Goal: Transaction & Acquisition: Purchase product/service

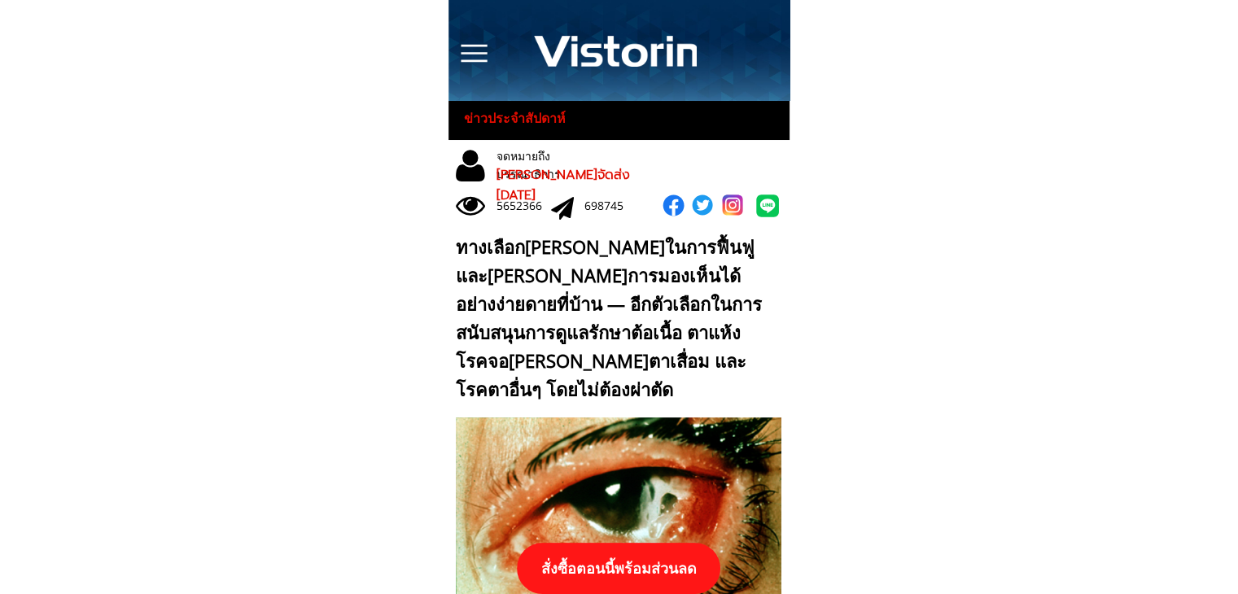
click at [667, 564] on p "สั่งซื้อตอนนี้พร้อมส่วนลด" at bounding box center [619, 568] width 218 height 55
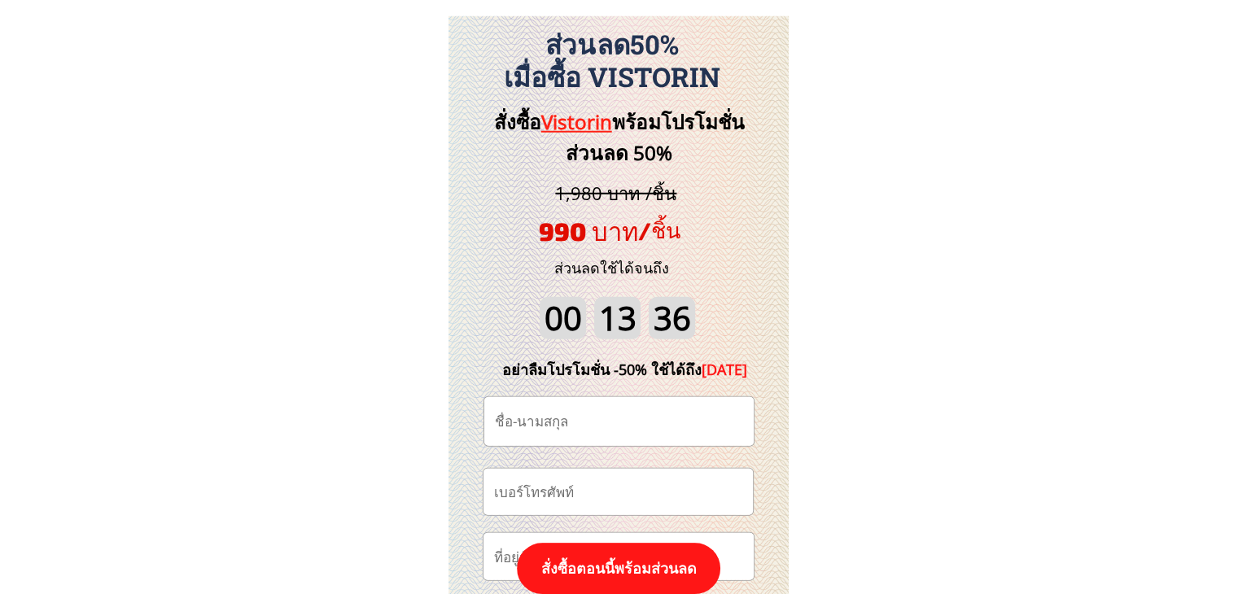
scroll to position [16899, 0]
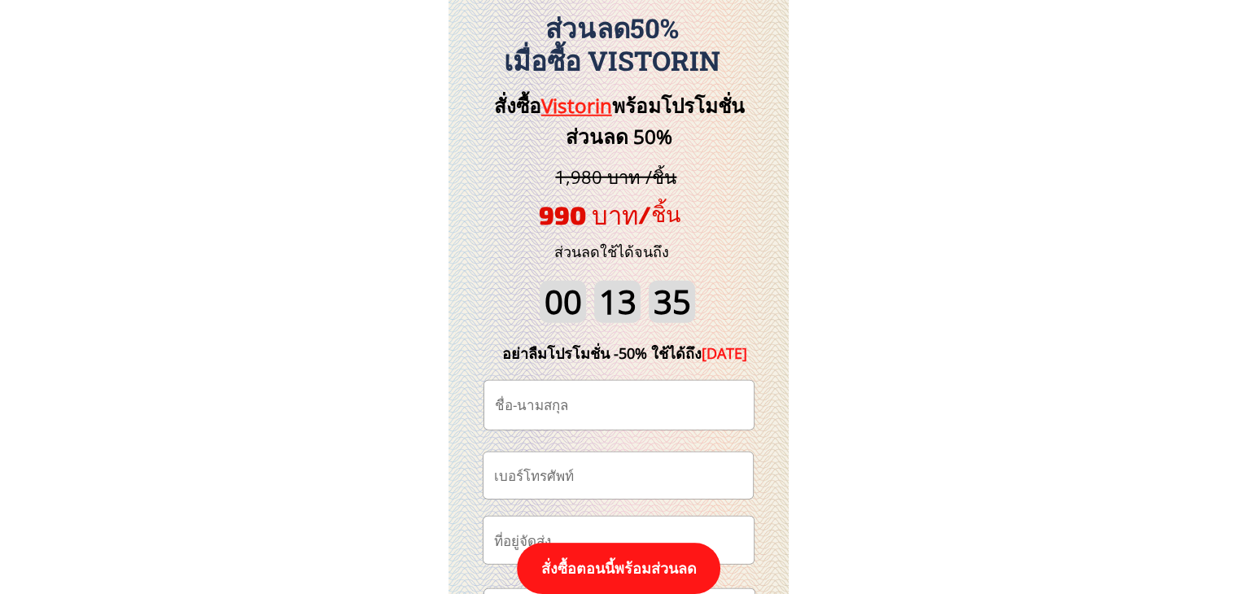
click at [567, 399] on input "text" at bounding box center [619, 405] width 256 height 49
paste input "[PERSON_NAME] ปุ๋ย[PERSON_NAME]"
type input "[PERSON_NAME] ปุ๋ย[PERSON_NAME]"
click at [589, 467] on input "tel" at bounding box center [618, 475] width 256 height 46
paste input "062-752-6411"
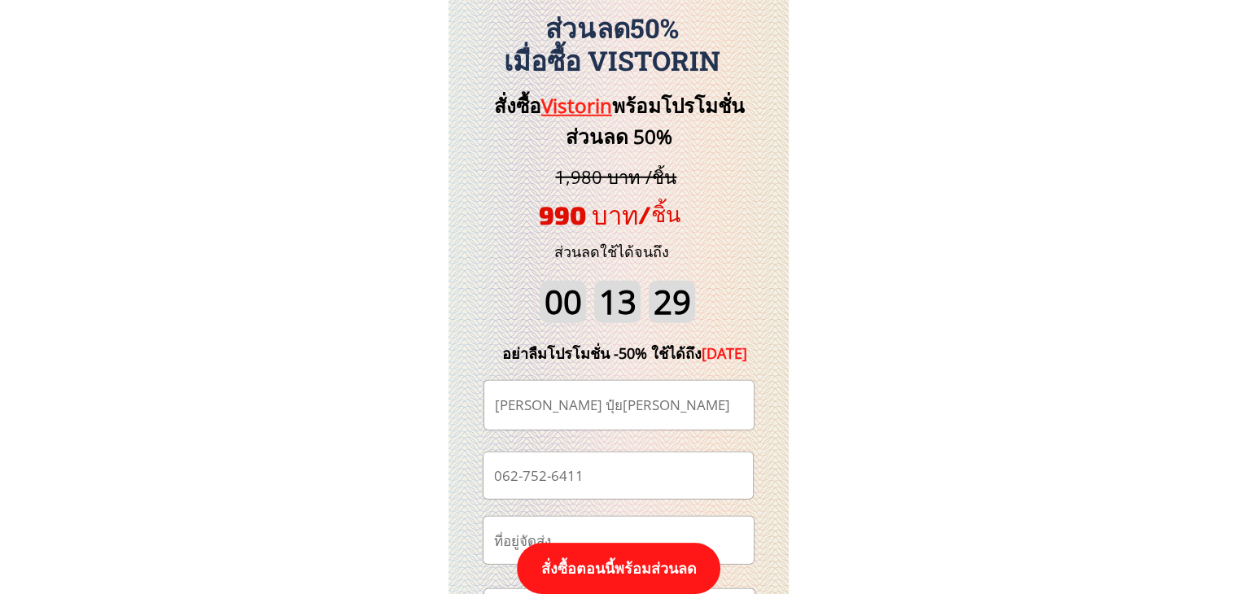
click at [553, 479] on input "062-752-6411" at bounding box center [618, 475] width 256 height 46
click at [523, 478] on input "062-7526411" at bounding box center [618, 475] width 256 height 46
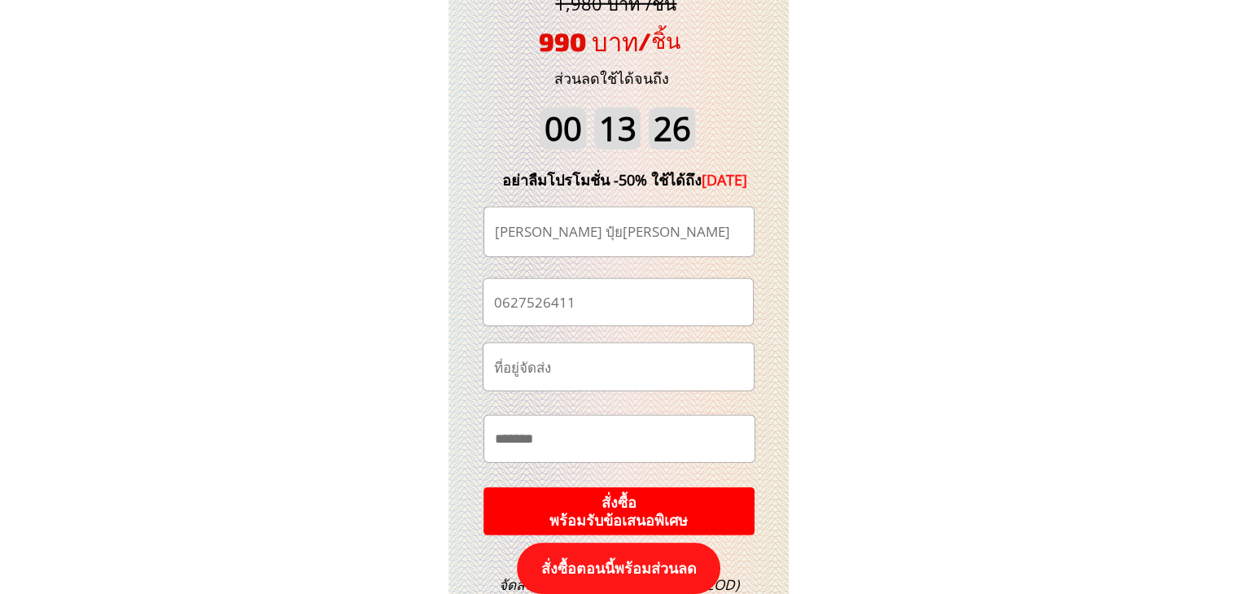
scroll to position [17143, 0]
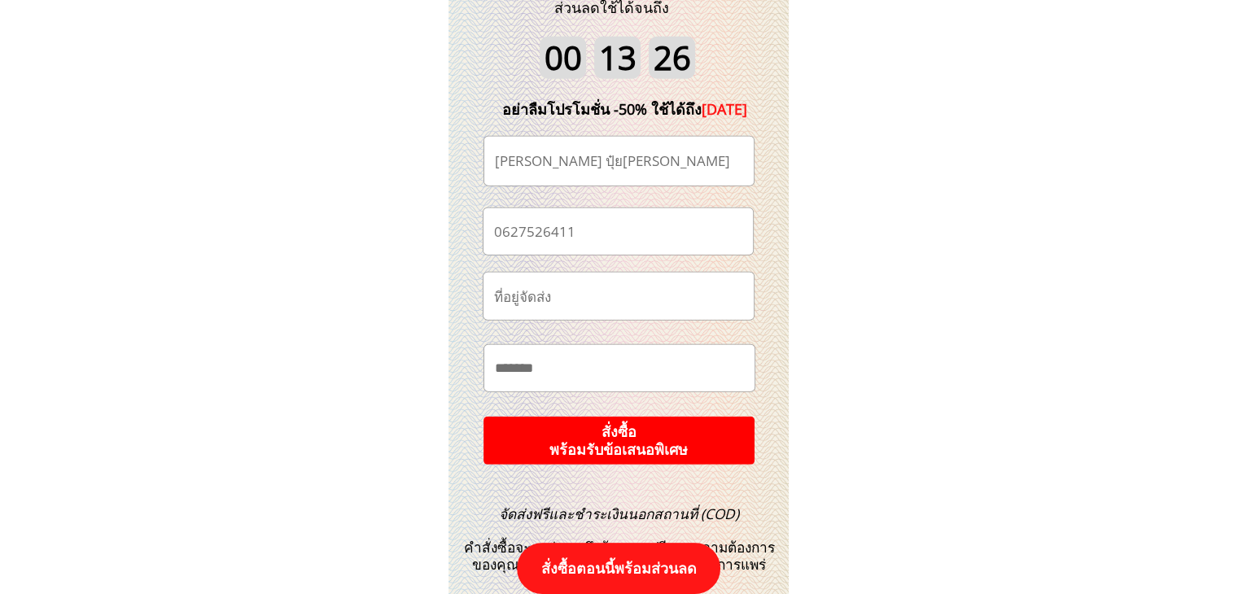
type input "0627526411"
click at [689, 435] on p "สั่งซื้อ พร้อมรับข้อเสนอพิเศษ" at bounding box center [619, 441] width 292 height 52
